Goal: Navigation & Orientation: Find specific page/section

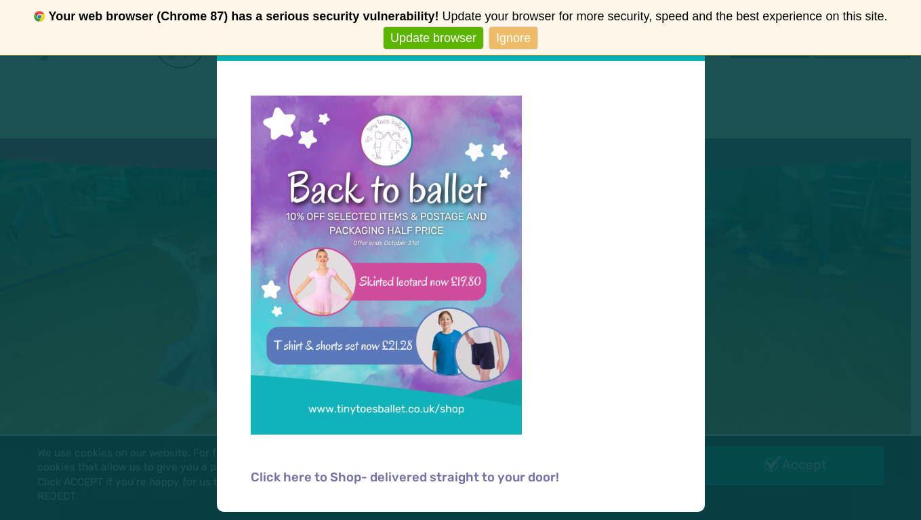
click at [512, 38] on link "Ignore" at bounding box center [513, 38] width 48 height 22
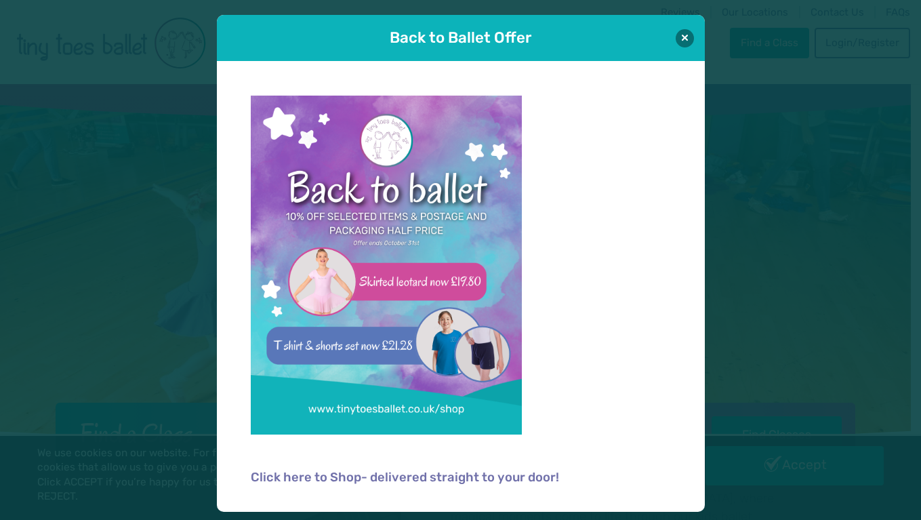
click at [687, 39] on span "Never show again" at bounding box center [460, 38] width 909 height 22
click at [685, 38] on span "Never show again" at bounding box center [460, 38] width 909 height 22
click at [685, 37] on span "Never show again" at bounding box center [460, 38] width 909 height 22
click at [838, 306] on div "Back to Ballet Offer Click here to Shop- delivered straight to your door!" at bounding box center [460, 260] width 921 height 520
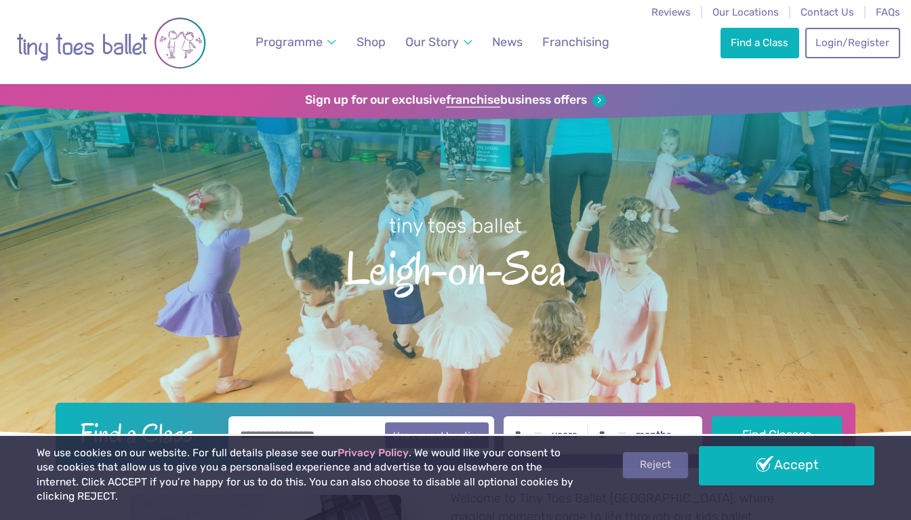
click at [667, 478] on link "Reject" at bounding box center [655, 465] width 65 height 26
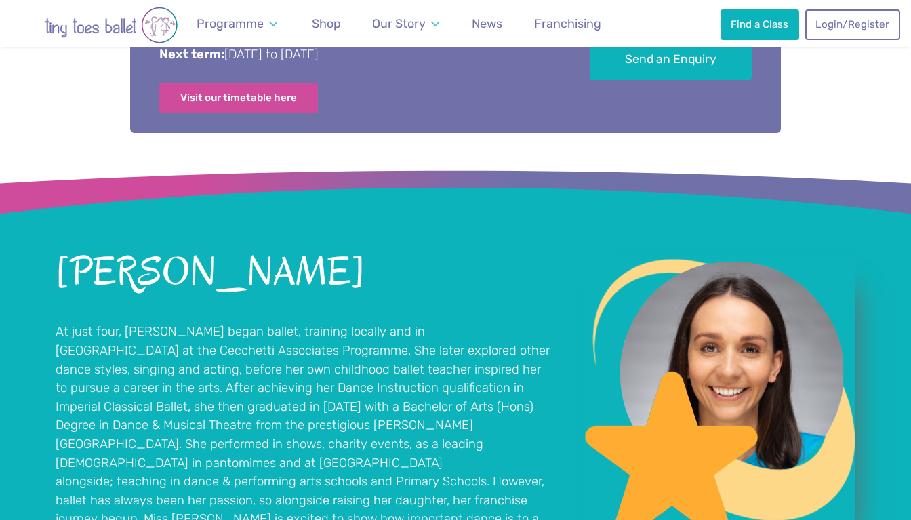
scroll to position [914, 0]
